Goal: Find specific page/section: Find specific page/section

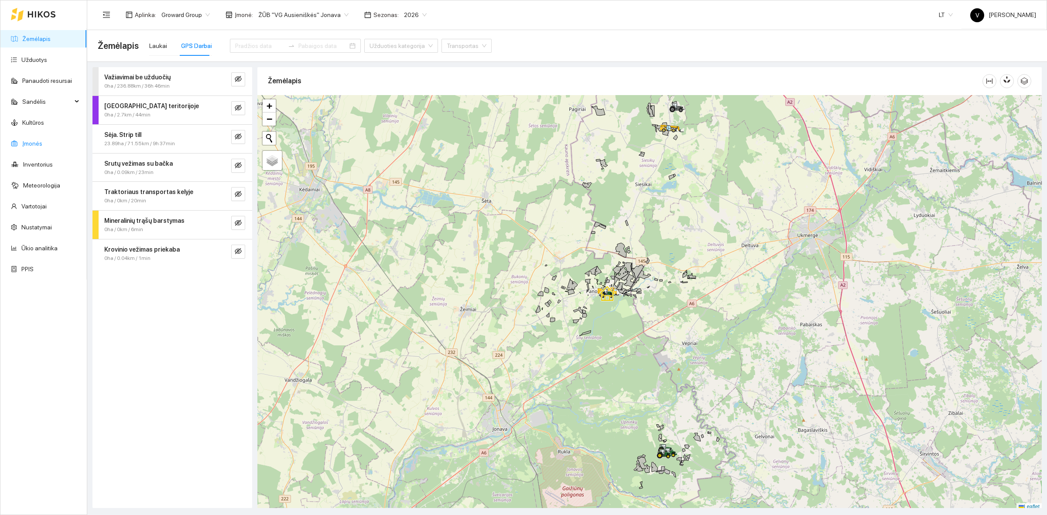
scroll to position [3, 0]
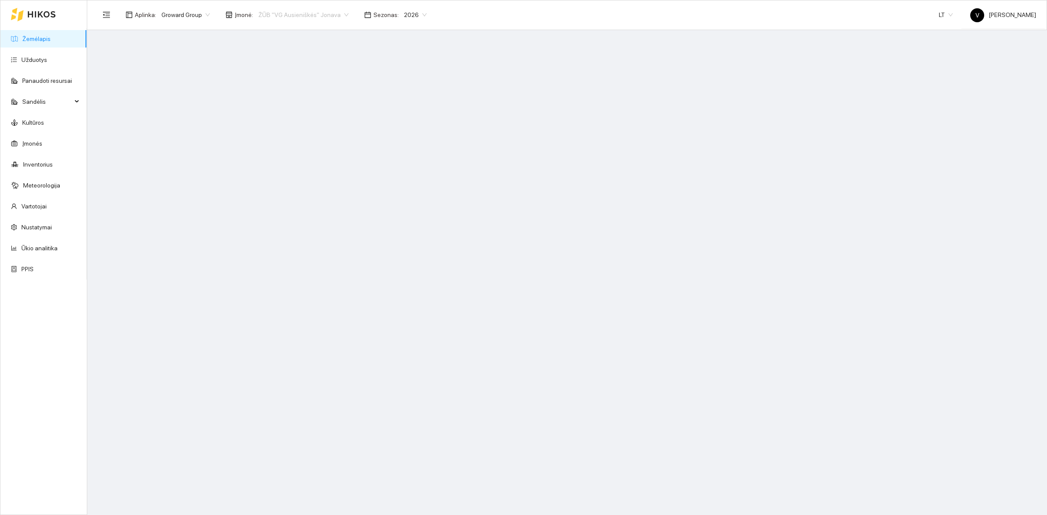
click at [302, 14] on span "ŽŪB "VG Ausieniškės" Jonava" at bounding box center [303, 14] width 90 height 13
click at [292, 27] on div "Visos" at bounding box center [299, 32] width 89 height 10
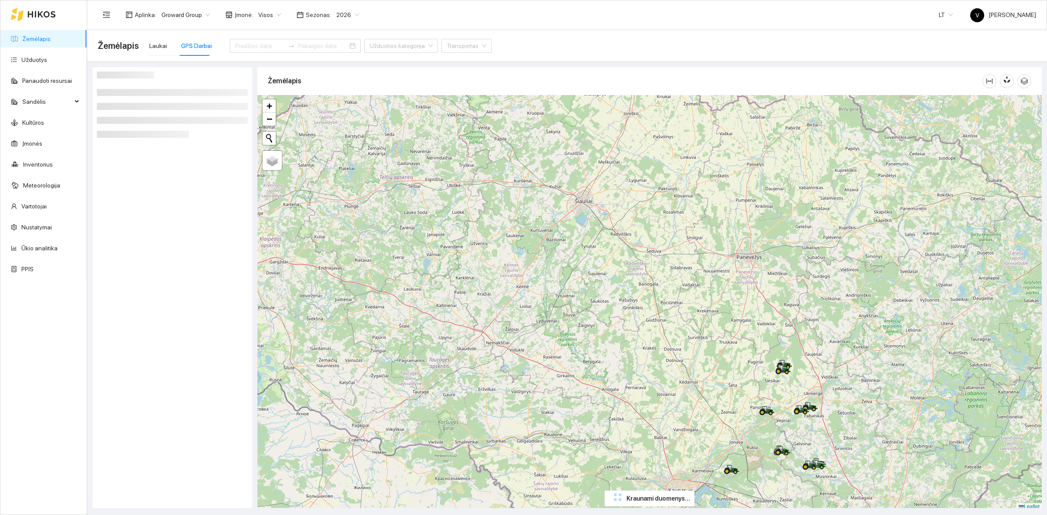
scroll to position [3, 0]
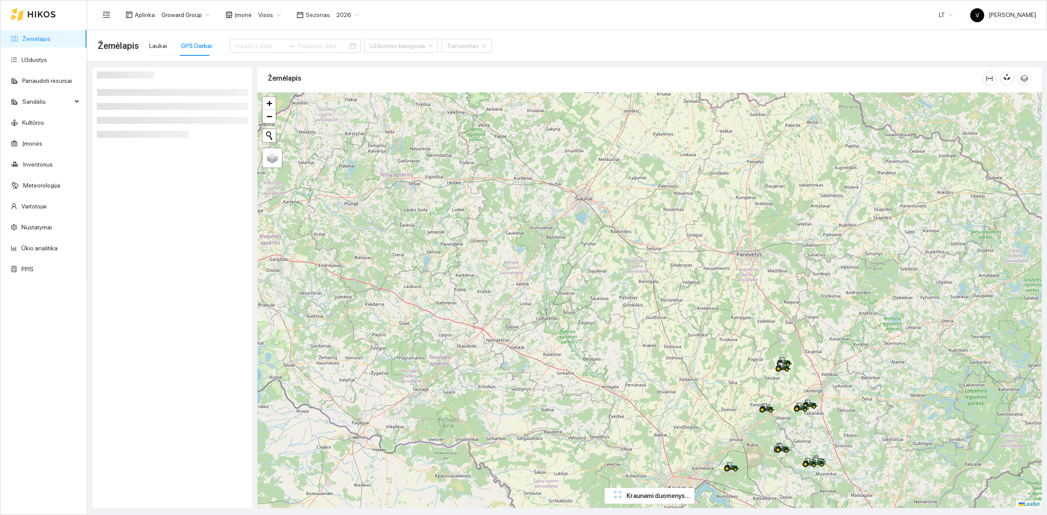
drag, startPoint x: 733, startPoint y: 379, endPoint x: 604, endPoint y: 244, distance: 185.7
click at [605, 246] on div at bounding box center [649, 300] width 784 height 416
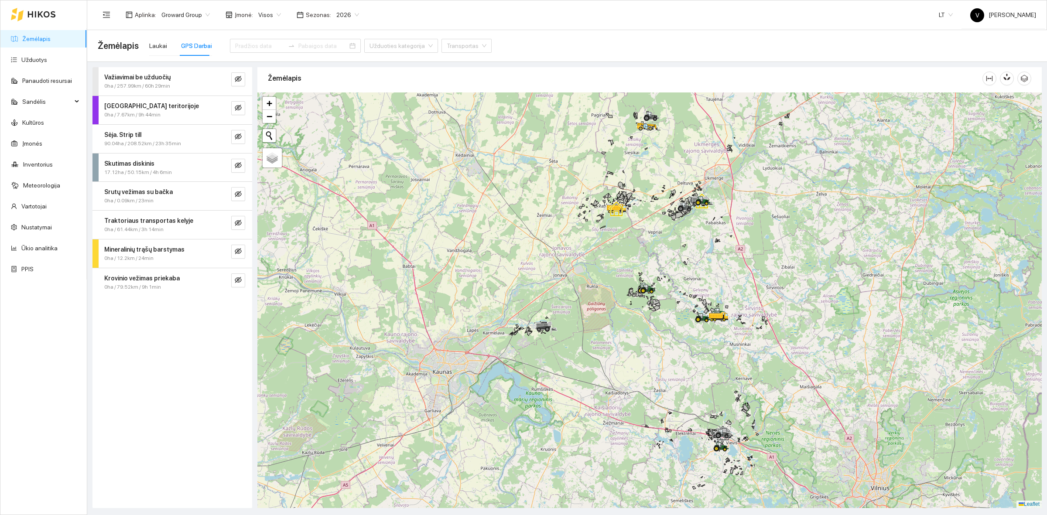
drag, startPoint x: 679, startPoint y: 320, endPoint x: 658, endPoint y: 229, distance: 92.7
click at [658, 229] on div at bounding box center [649, 300] width 784 height 416
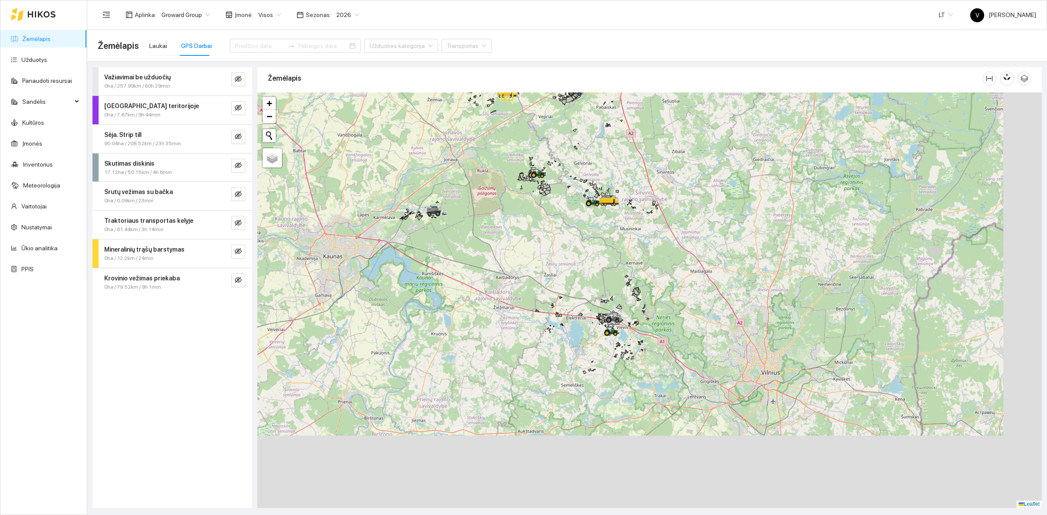
drag, startPoint x: 743, startPoint y: 400, endPoint x: 603, endPoint y: 354, distance: 147.0
click at [630, 276] on div at bounding box center [649, 300] width 784 height 416
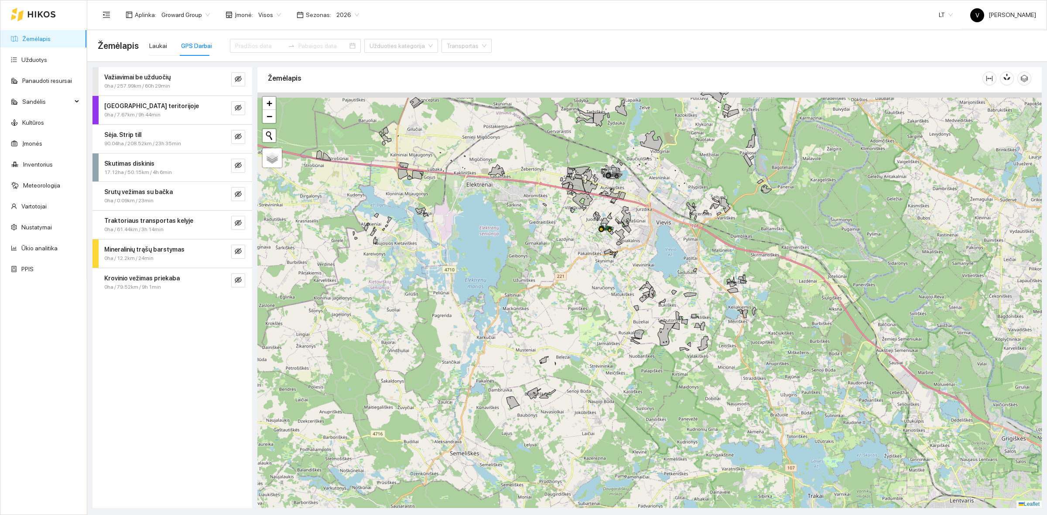
drag, startPoint x: 601, startPoint y: 237, endPoint x: 598, endPoint y: 260, distance: 23.7
click at [598, 243] on div at bounding box center [600, 232] width 5 height 22
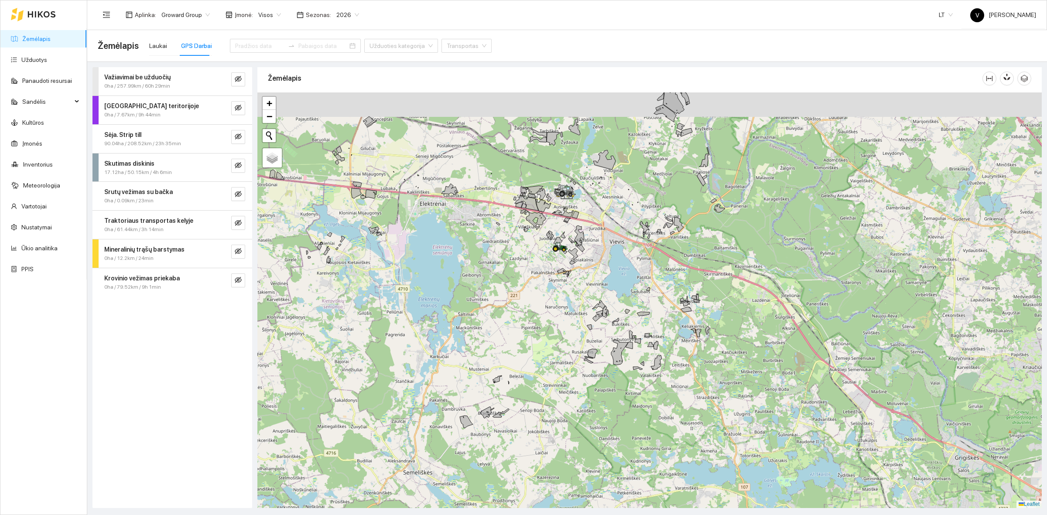
drag, startPoint x: 568, startPoint y: 205, endPoint x: 581, endPoint y: 236, distance: 32.8
click at [581, 236] on icon at bounding box center [579, 235] width 10 height 20
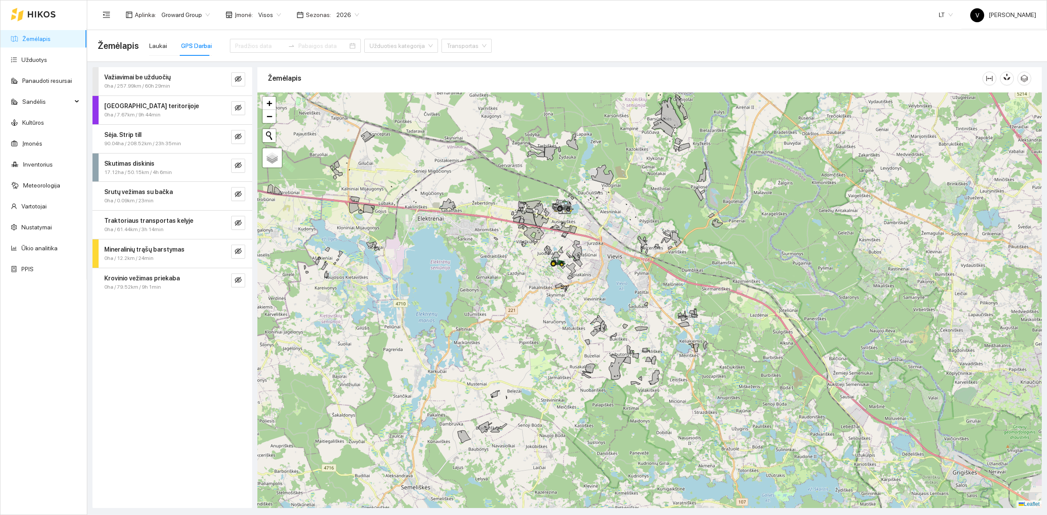
drag, startPoint x: 640, startPoint y: 223, endPoint x: 617, endPoint y: 276, distance: 57.6
click at [617, 276] on div at bounding box center [649, 300] width 784 height 416
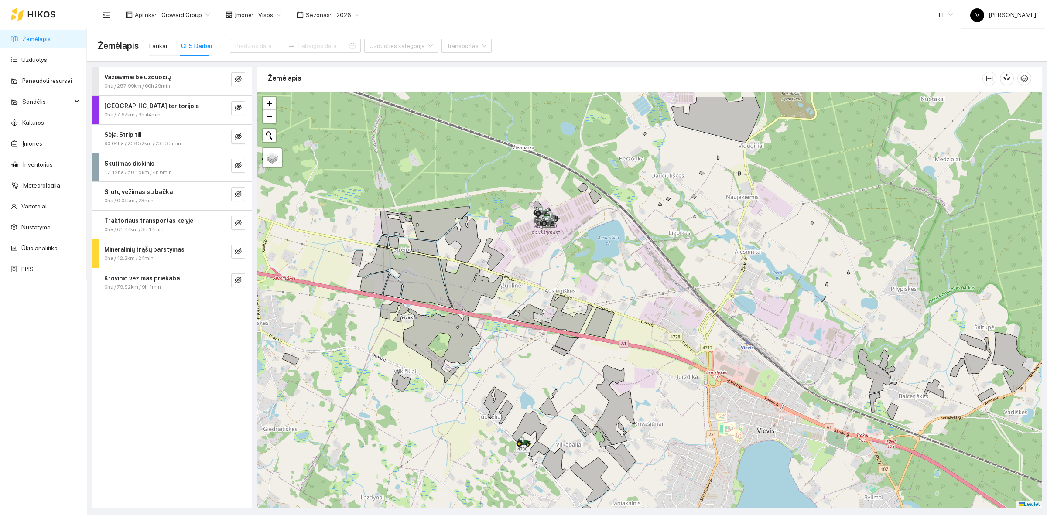
click at [563, 265] on div at bounding box center [649, 300] width 784 height 416
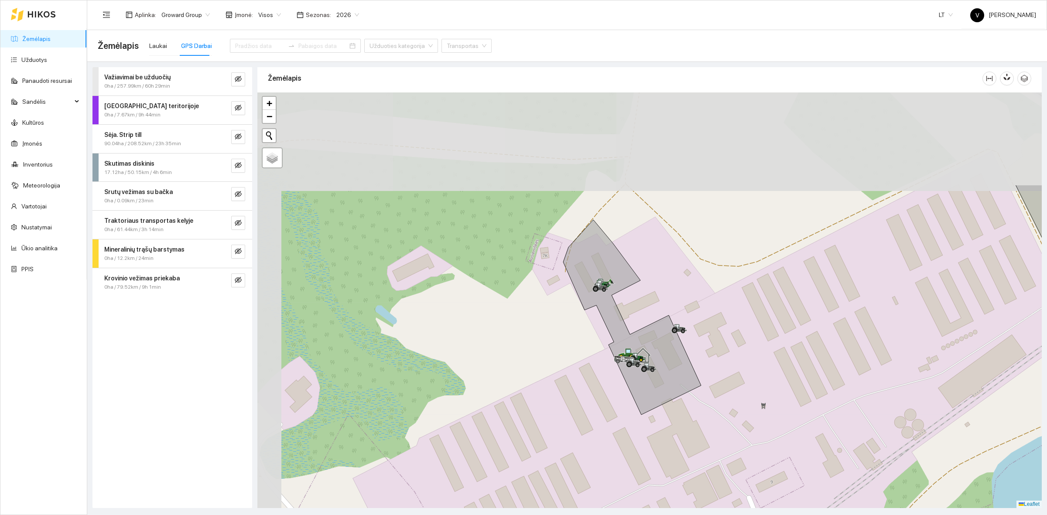
drag, startPoint x: 517, startPoint y: 180, endPoint x: 645, endPoint y: 334, distance: 200.1
click at [645, 334] on div at bounding box center [649, 300] width 784 height 416
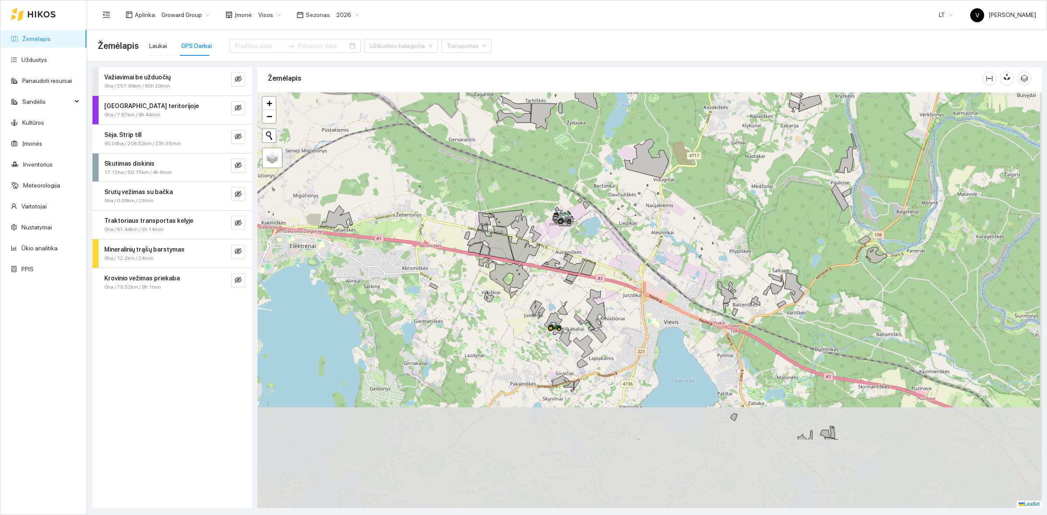
drag, startPoint x: 653, startPoint y: 394, endPoint x: 572, endPoint y: 265, distance: 152.3
click at [572, 266] on div at bounding box center [649, 300] width 784 height 416
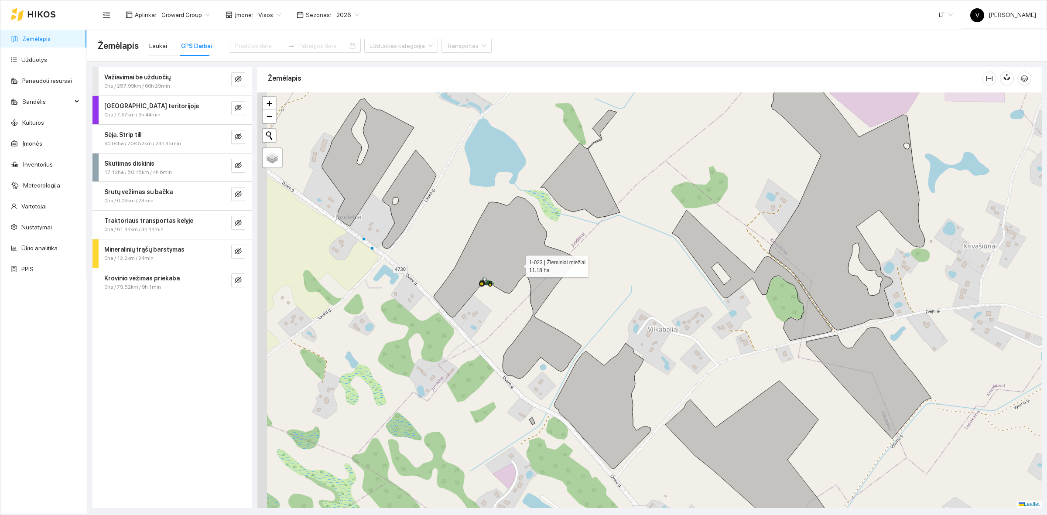
drag, startPoint x: 475, startPoint y: 264, endPoint x: 517, endPoint y: 264, distance: 41.4
click at [517, 264] on icon at bounding box center [508, 288] width 148 height 182
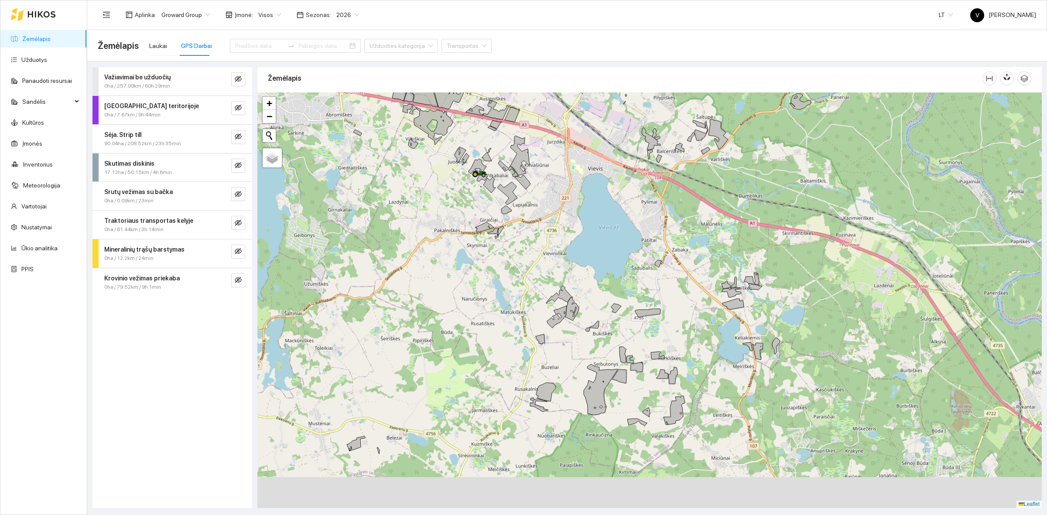
drag, startPoint x: 502, startPoint y: 219, endPoint x: 589, endPoint y: 222, distance: 86.9
click at [479, 126] on div at bounding box center [649, 300] width 784 height 416
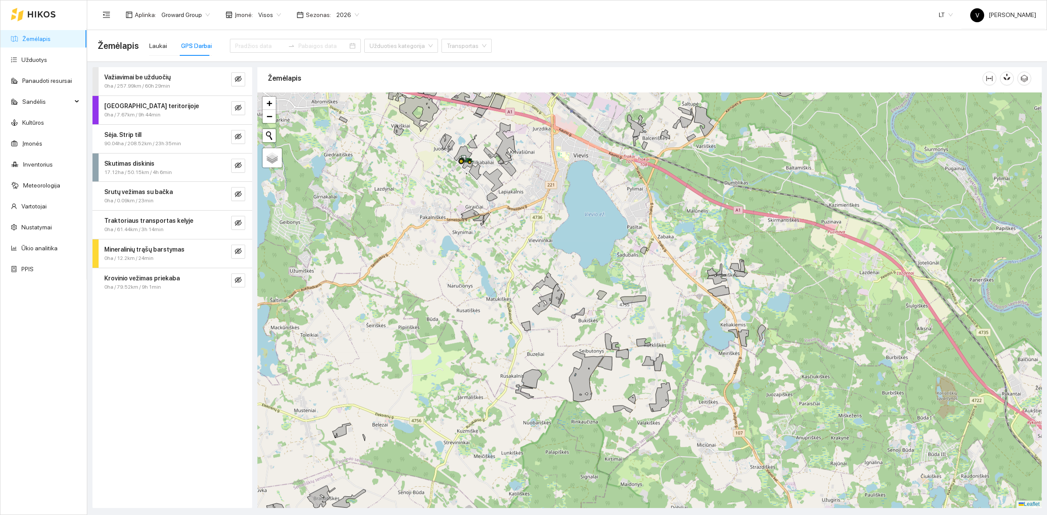
drag, startPoint x: 648, startPoint y: 338, endPoint x: 629, endPoint y: 323, distance: 23.6
click at [629, 323] on div at bounding box center [649, 300] width 784 height 416
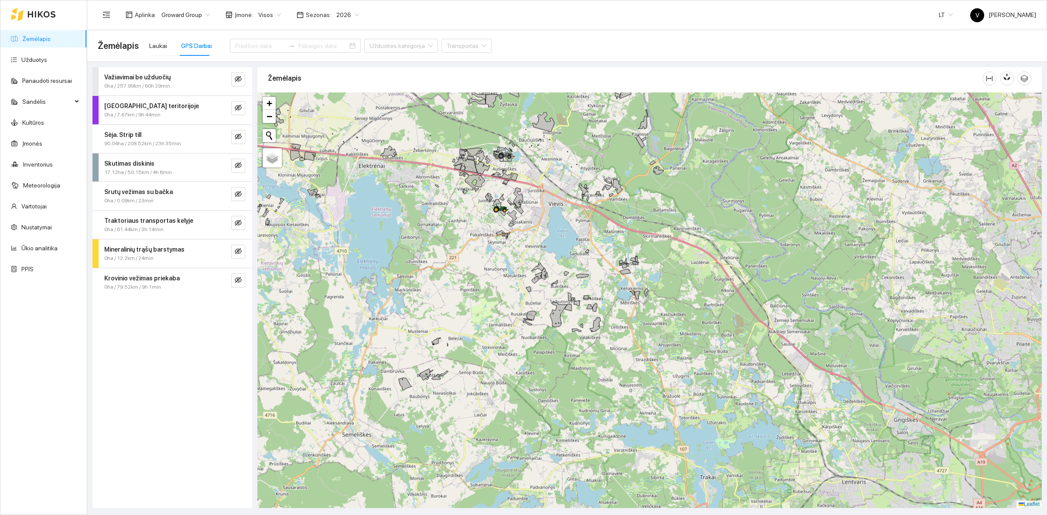
drag, startPoint x: 494, startPoint y: 309, endPoint x: 522, endPoint y: 294, distance: 31.8
click at [522, 294] on div at bounding box center [649, 300] width 784 height 416
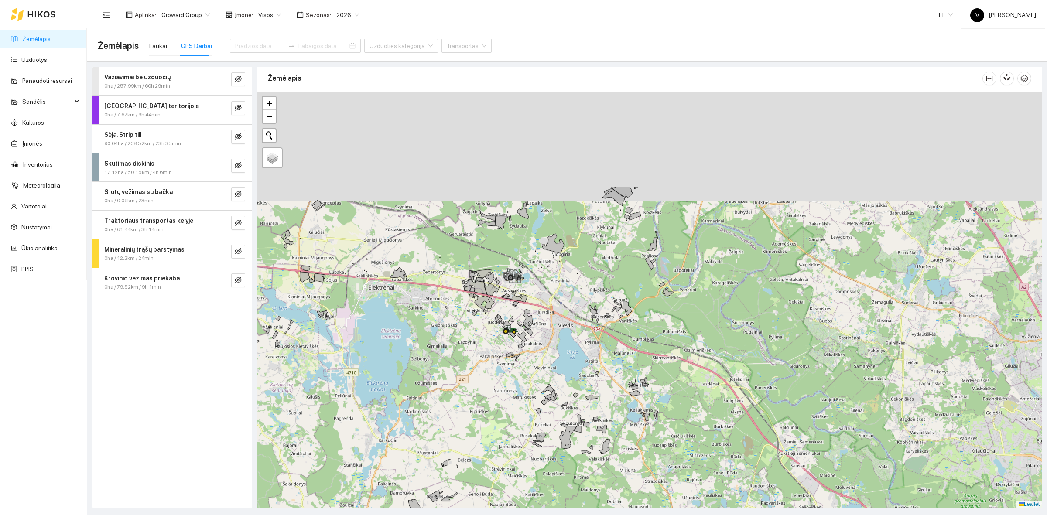
drag, startPoint x: 506, startPoint y: 304, endPoint x: 493, endPoint y: 371, distance: 68.1
click at [493, 371] on div at bounding box center [649, 300] width 784 height 416
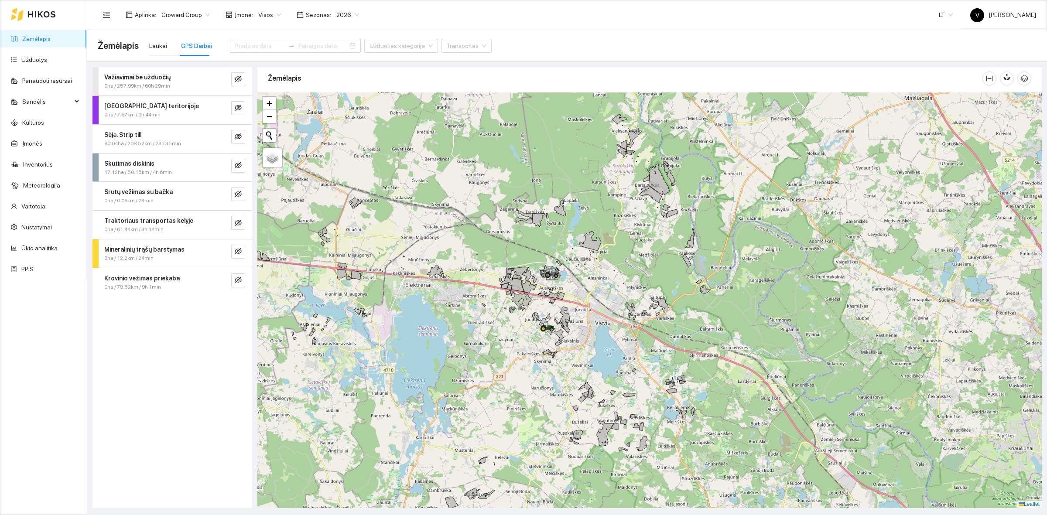
drag, startPoint x: 529, startPoint y: 308, endPoint x: 570, endPoint y: 288, distance: 45.1
click at [570, 288] on div at bounding box center [649, 300] width 784 height 416
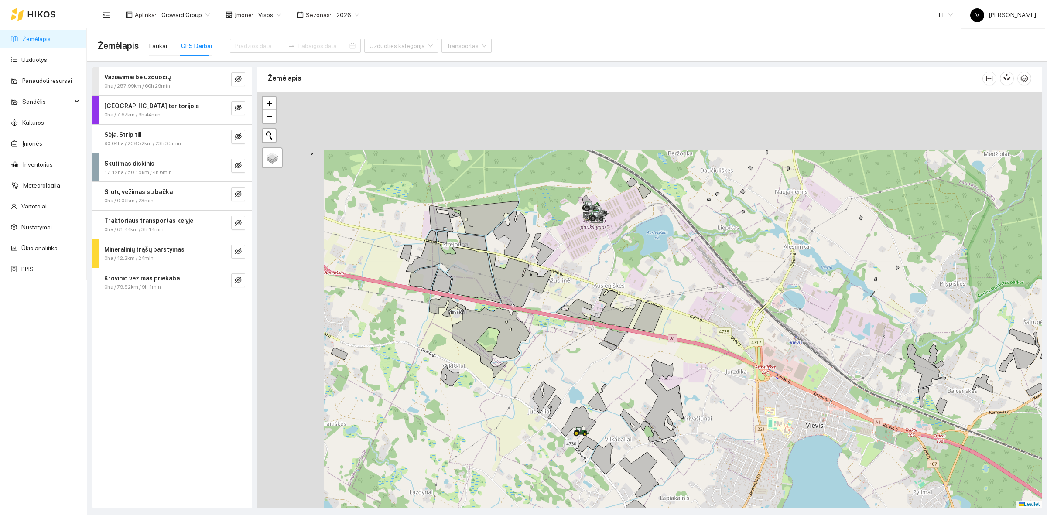
drag, startPoint x: 535, startPoint y: 265, endPoint x: 609, endPoint y: 360, distance: 120.9
click at [609, 360] on div at bounding box center [649, 300] width 784 height 416
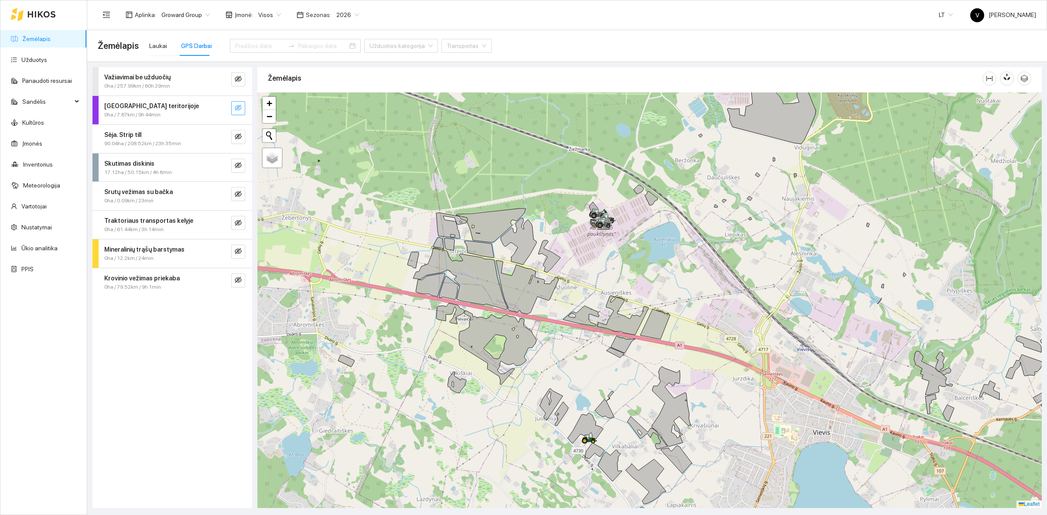
click at [240, 102] on button "button" at bounding box center [238, 108] width 14 height 14
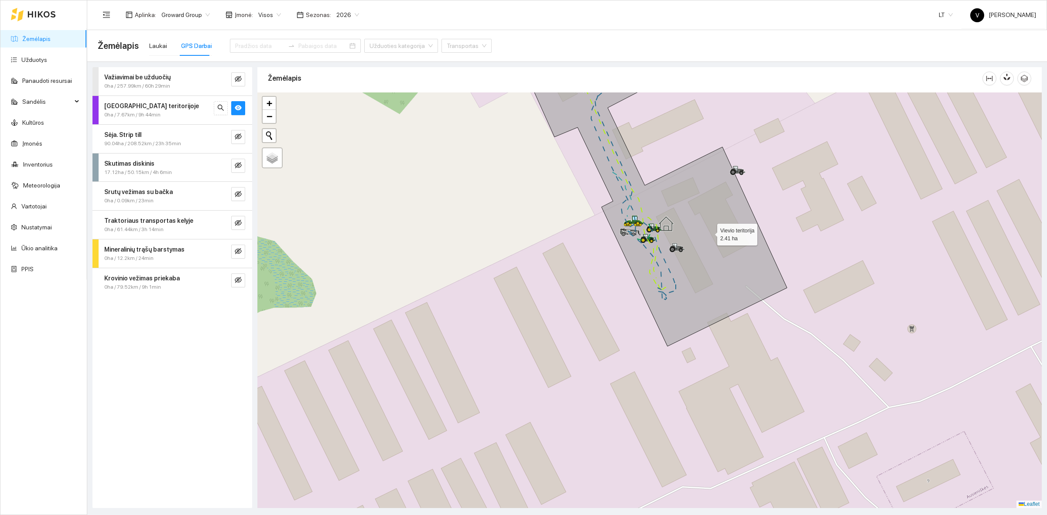
click at [710, 232] on icon at bounding box center [651, 198] width 272 height 297
click at [239, 110] on icon "eye" at bounding box center [238, 107] width 7 height 5
click at [239, 138] on icon "eye-invisible" at bounding box center [238, 136] width 7 height 7
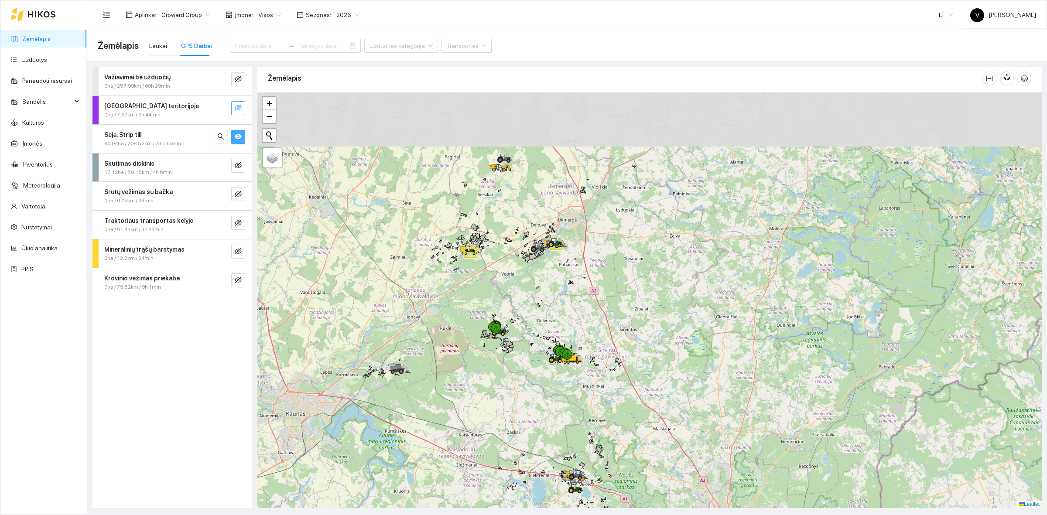
drag, startPoint x: 520, startPoint y: 285, endPoint x: 555, endPoint y: 360, distance: 82.5
click at [552, 398] on div at bounding box center [649, 300] width 784 height 416
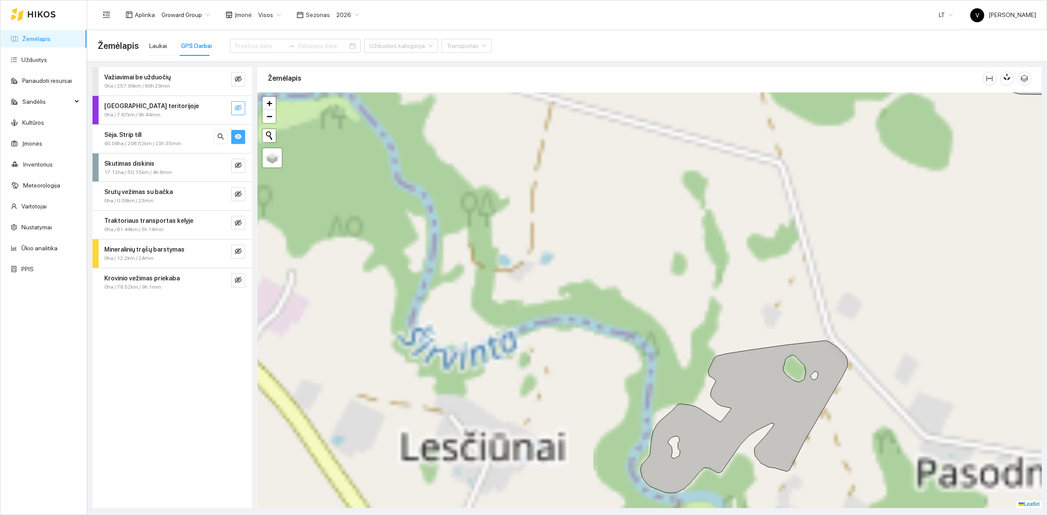
drag, startPoint x: 707, startPoint y: 372, endPoint x: 427, endPoint y: 258, distance: 302.1
click at [341, 253] on div at bounding box center [649, 300] width 784 height 416
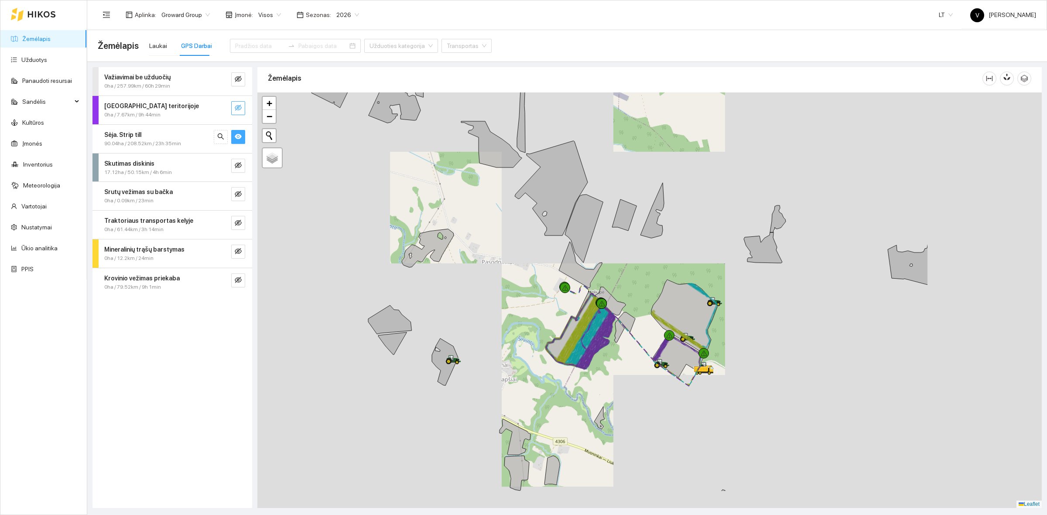
drag, startPoint x: 597, startPoint y: 278, endPoint x: 536, endPoint y: 258, distance: 65.2
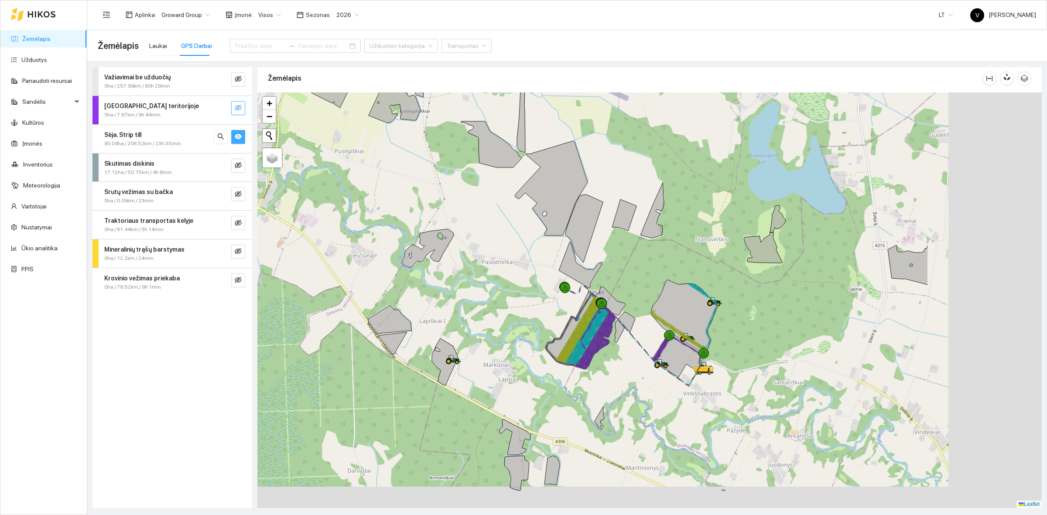
click at [533, 258] on div at bounding box center [649, 300] width 784 height 416
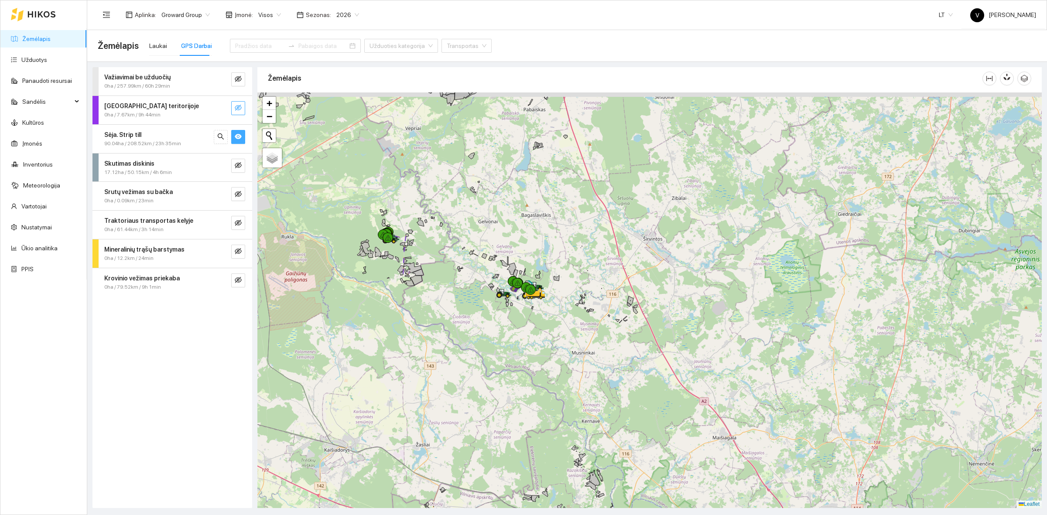
drag, startPoint x: 409, startPoint y: 225, endPoint x: 506, endPoint y: 255, distance: 101.8
click at [506, 255] on div at bounding box center [649, 300] width 784 height 416
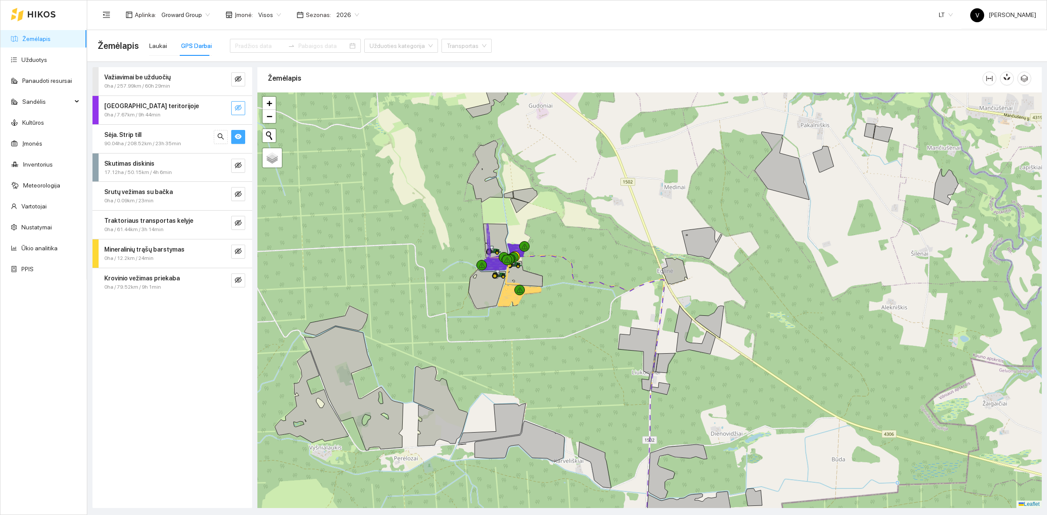
drag, startPoint x: 529, startPoint y: 319, endPoint x: 532, endPoint y: 323, distance: 5.3
click at [532, 323] on div at bounding box center [649, 300] width 784 height 416
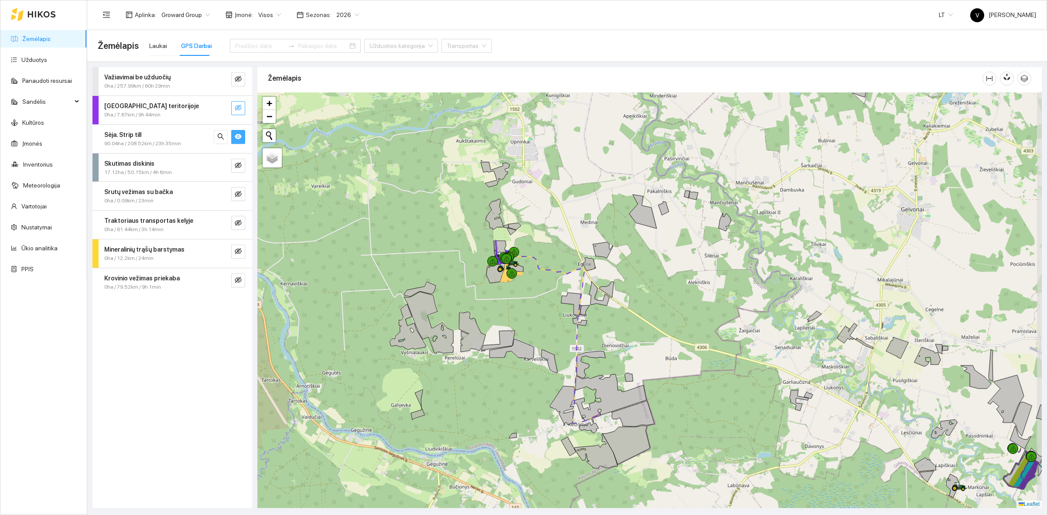
drag, startPoint x: 520, startPoint y: 294, endPoint x: 515, endPoint y: 293, distance: 5.8
click at [515, 293] on div at bounding box center [649, 300] width 784 height 416
